Goal: Browse casually: Explore the website without a specific task or goal

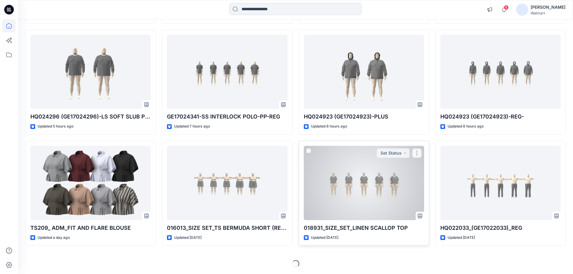
scroll to position [166, 0]
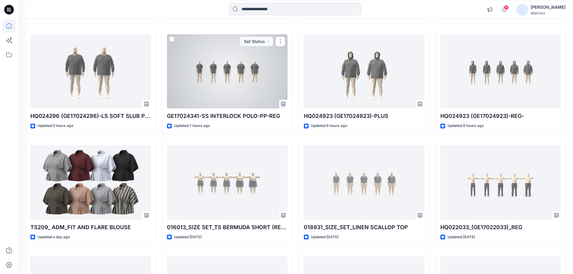
drag, startPoint x: 236, startPoint y: 76, endPoint x: 244, endPoint y: 77, distance: 8.8
click at [236, 76] on div at bounding box center [227, 71] width 120 height 74
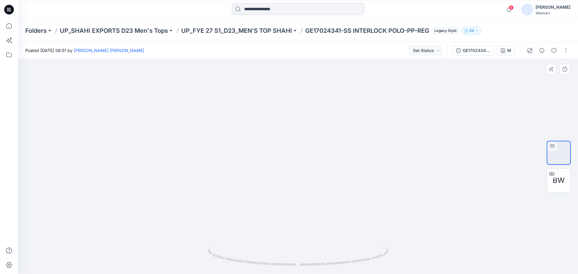
drag, startPoint x: 300, startPoint y: 162, endPoint x: 205, endPoint y: 150, distance: 95.7
click at [10, 26] on icon at bounding box center [8, 25] width 13 height 13
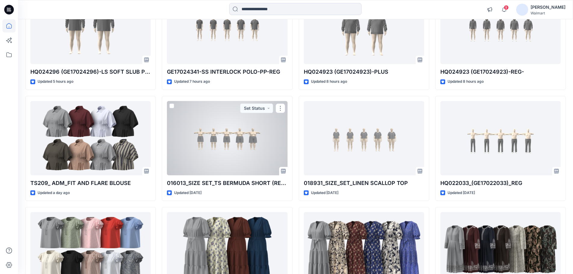
scroll to position [90, 0]
